Goal: Task Accomplishment & Management: Manage account settings

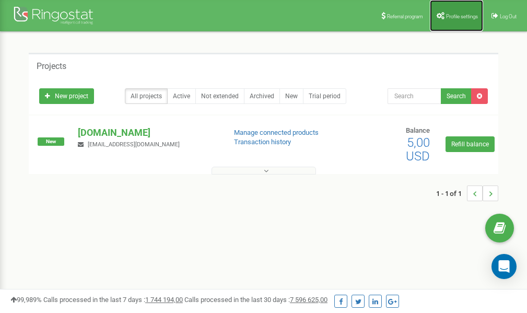
click at [467, 12] on link "Profile settings" at bounding box center [456, 15] width 53 height 31
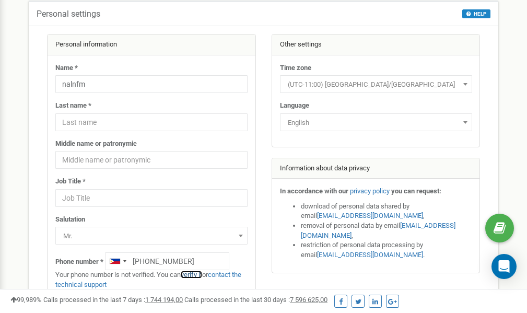
click at [199, 274] on link "verify it" at bounding box center [191, 275] width 21 height 8
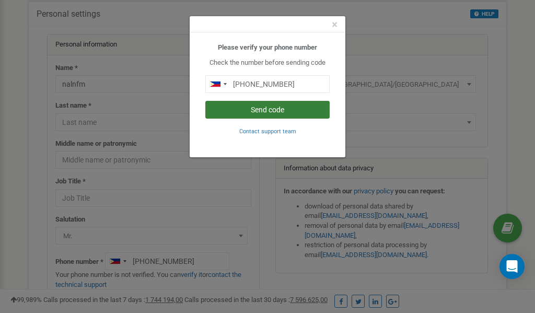
click at [265, 110] on button "Send code" at bounding box center [267, 110] width 124 height 18
